Goal: Find specific page/section: Find specific page/section

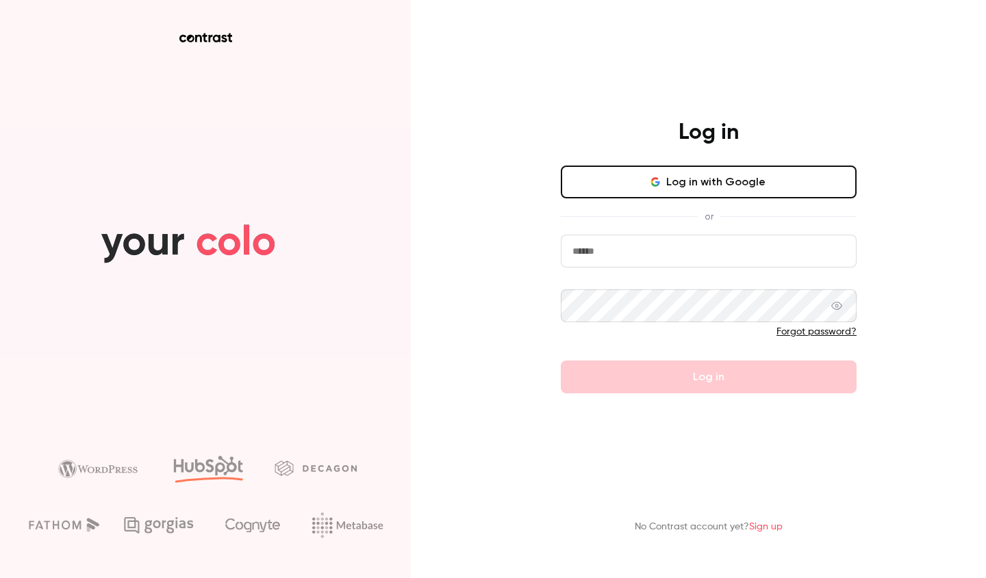
click at [596, 257] on input "email" at bounding box center [709, 251] width 296 height 33
type input "**********"
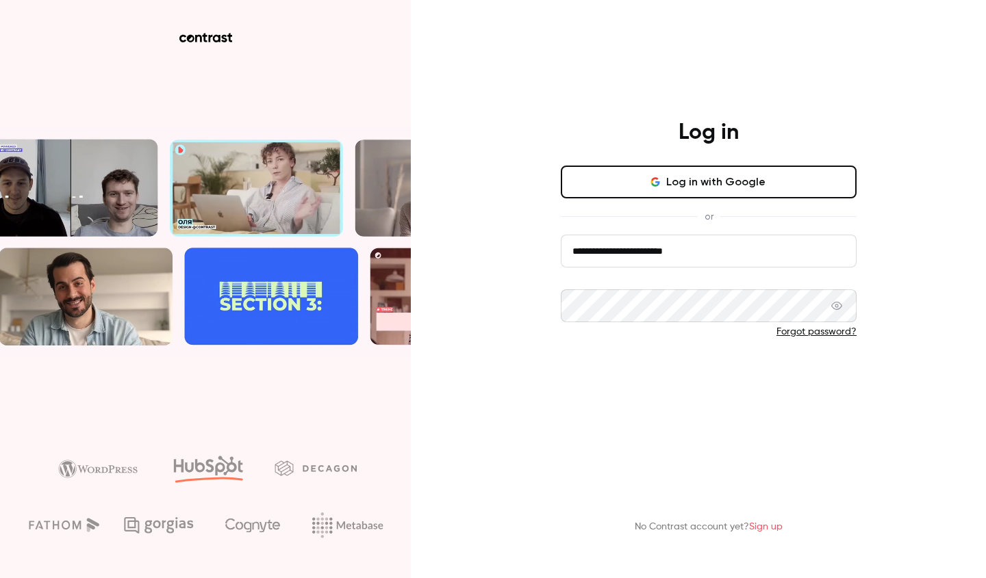
click at [737, 385] on button "Log in" at bounding box center [709, 377] width 296 height 33
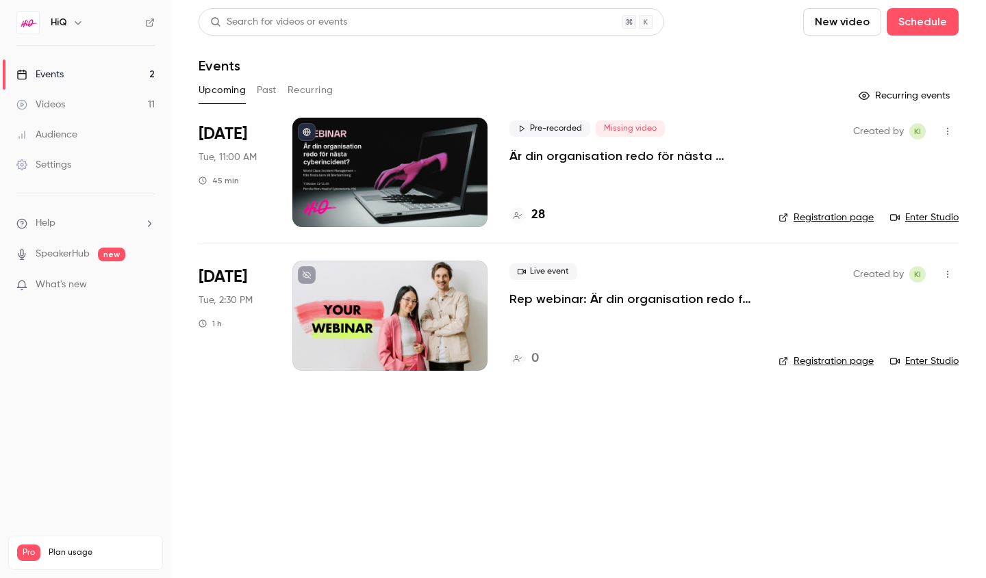
click at [34, 23] on img at bounding box center [28, 23] width 22 height 22
click at [67, 22] on div "HiQ" at bounding box center [93, 22] width 84 height 16
click at [79, 24] on icon "button" at bounding box center [78, 22] width 11 height 11
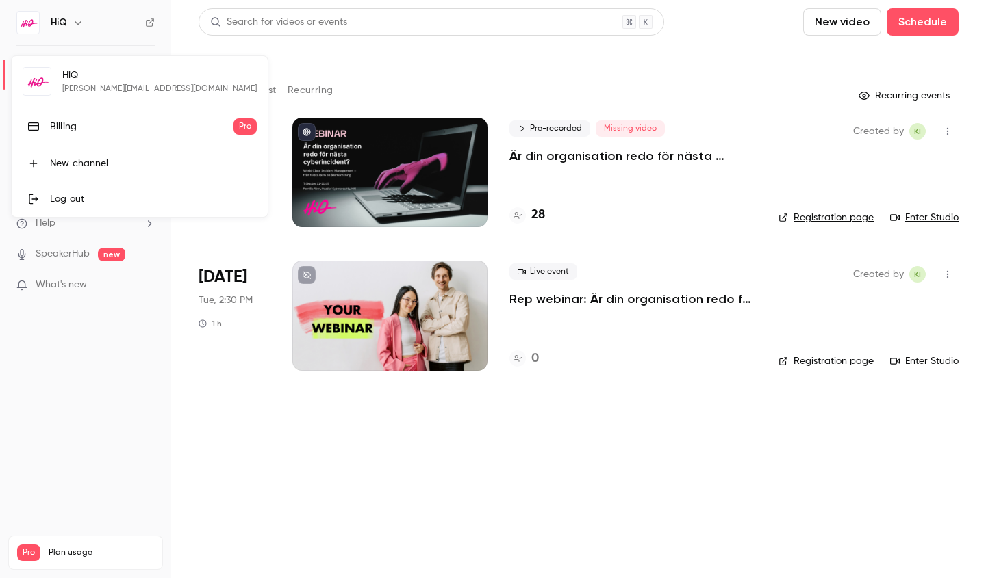
click at [385, 49] on div at bounding box center [493, 289] width 986 height 578
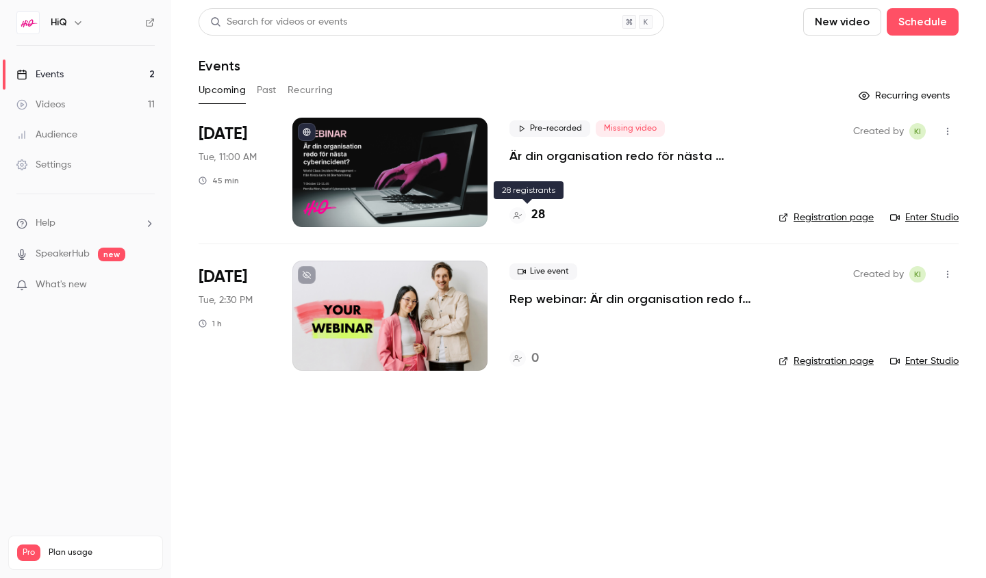
click at [534, 214] on h4 "28" at bounding box center [538, 215] width 14 height 18
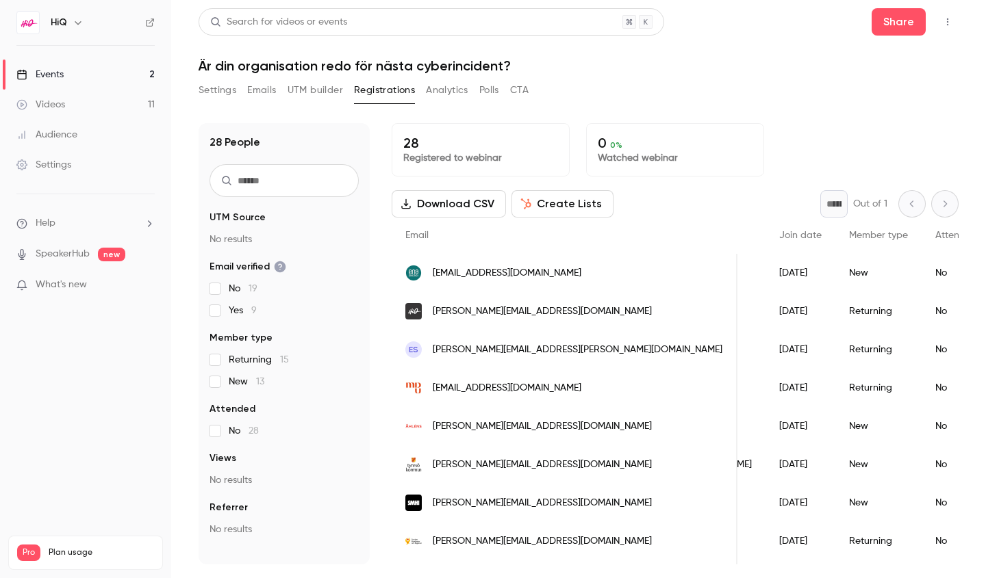
scroll to position [0, 194]
